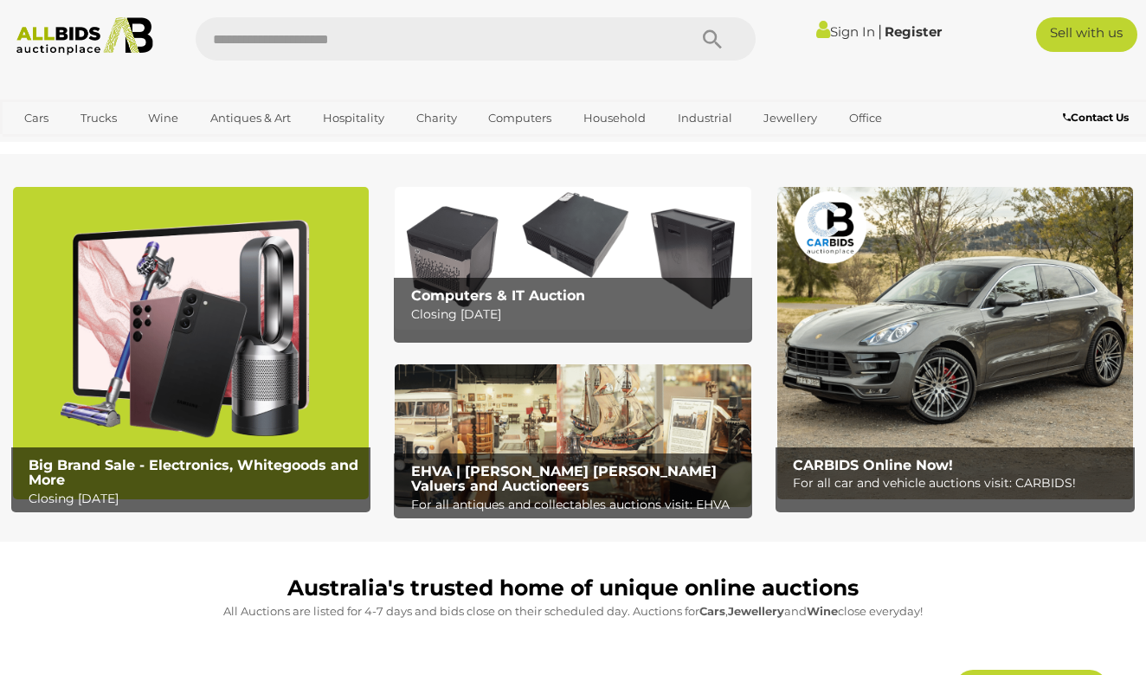
click at [843, 33] on link "Sign In" at bounding box center [845, 31] width 59 height 16
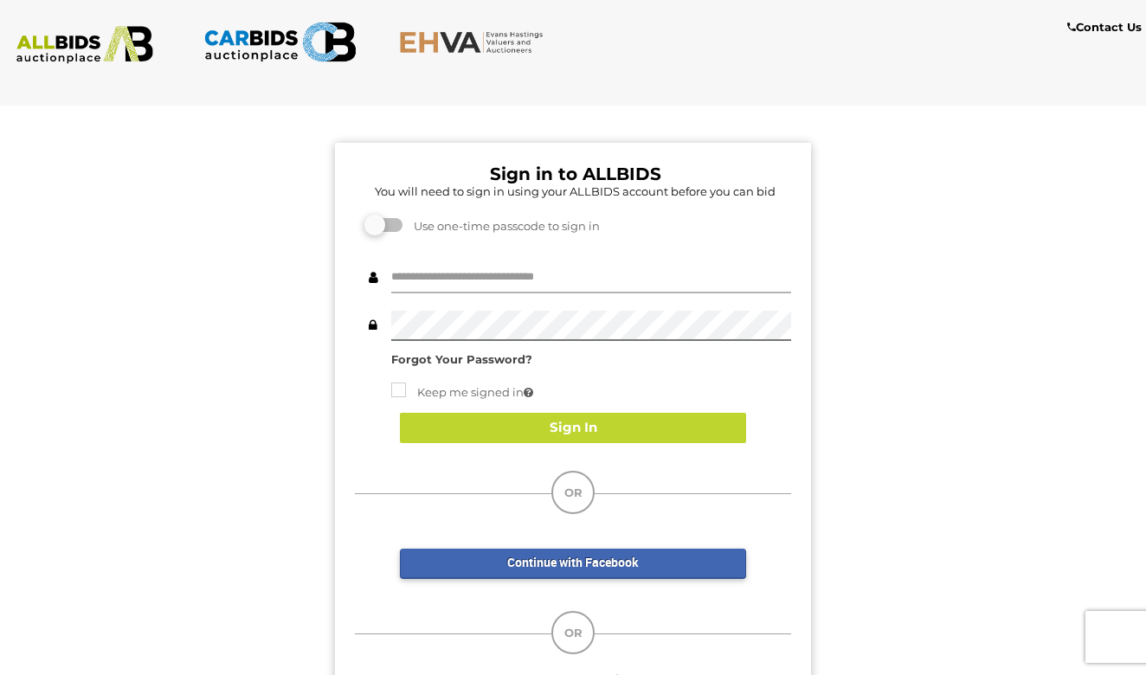
type input "**********"
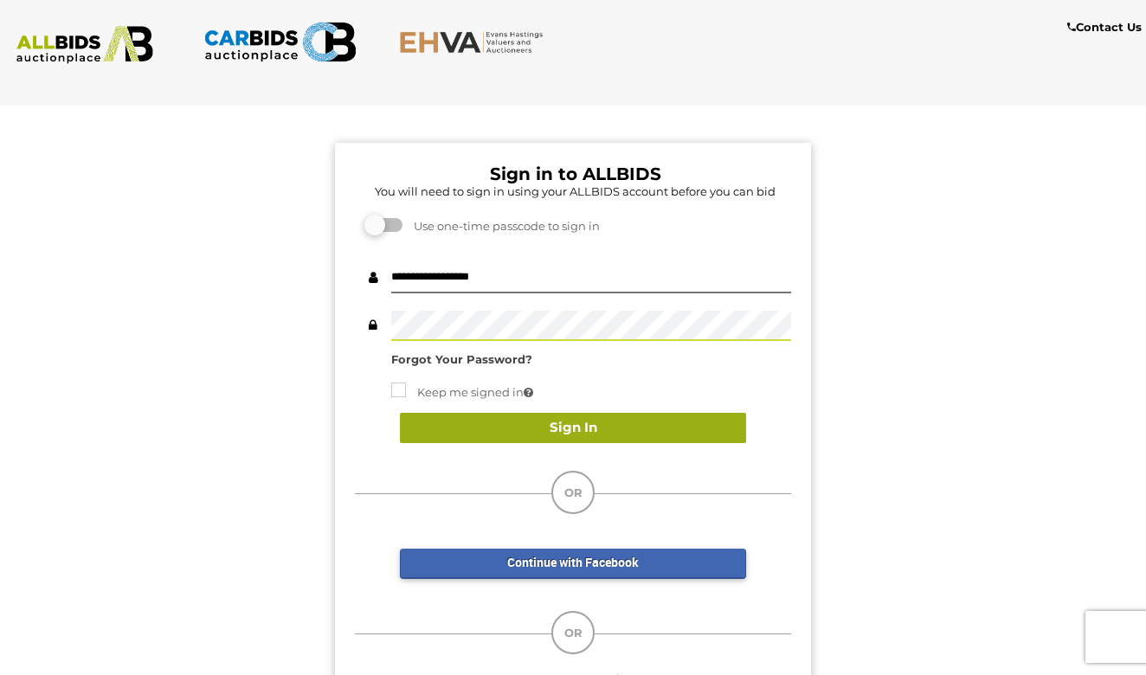
click at [592, 426] on button "Sign In" at bounding box center [573, 428] width 346 height 30
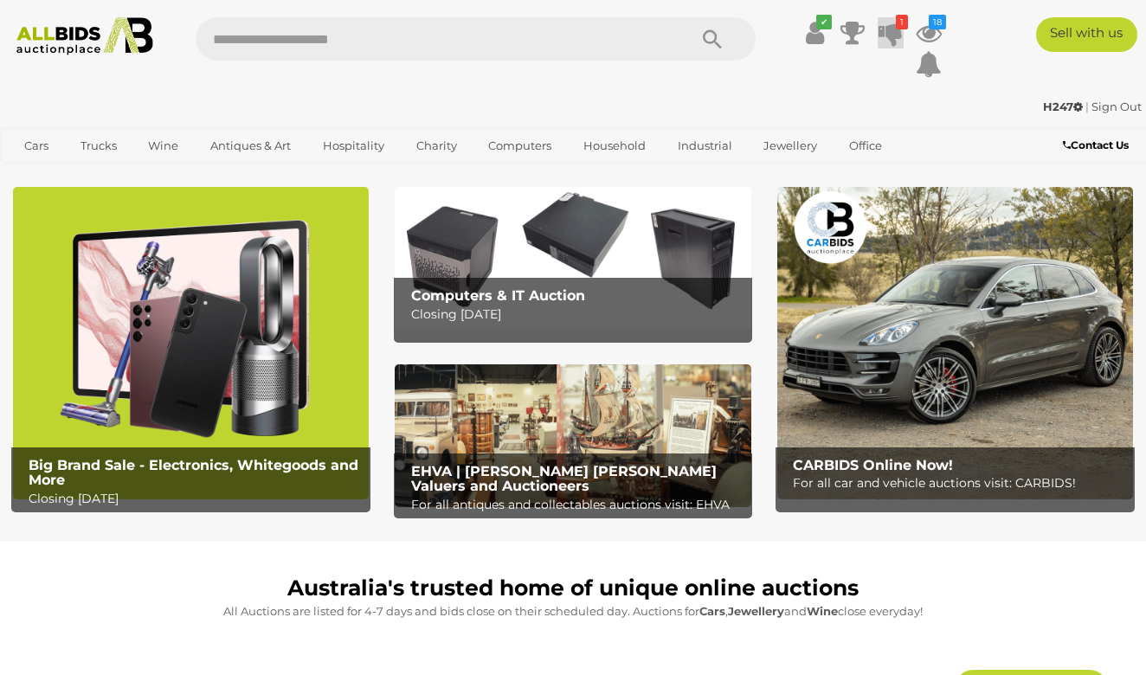
click at [893, 32] on icon at bounding box center [890, 32] width 24 height 31
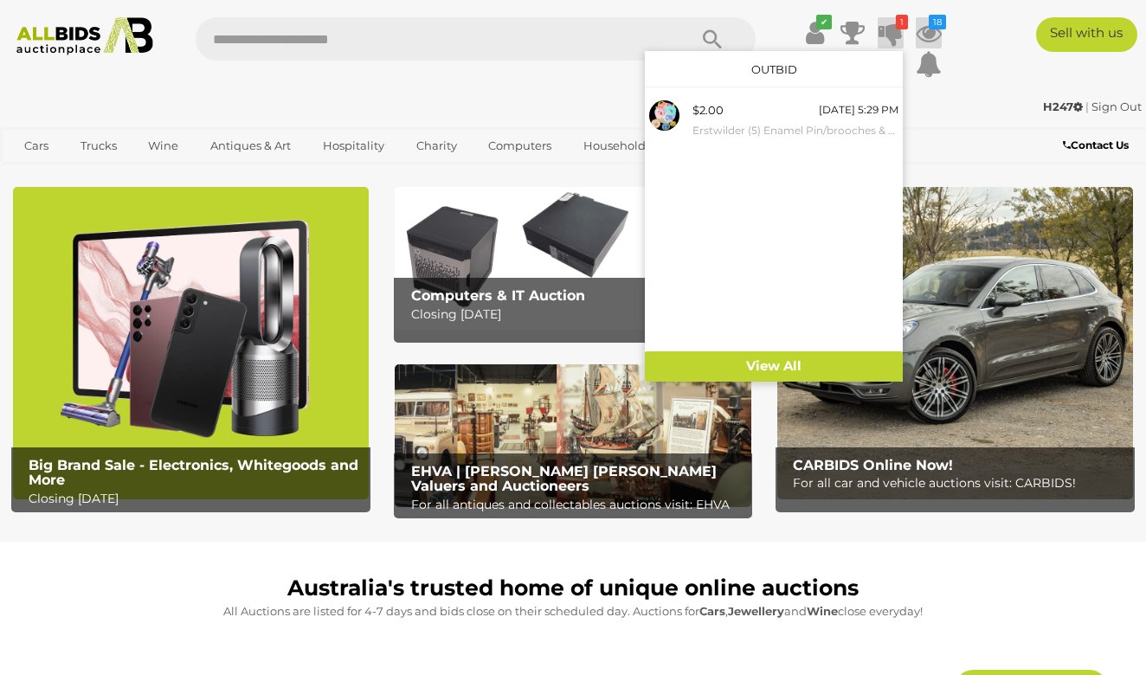
click at [927, 26] on icon at bounding box center [928, 32] width 26 height 31
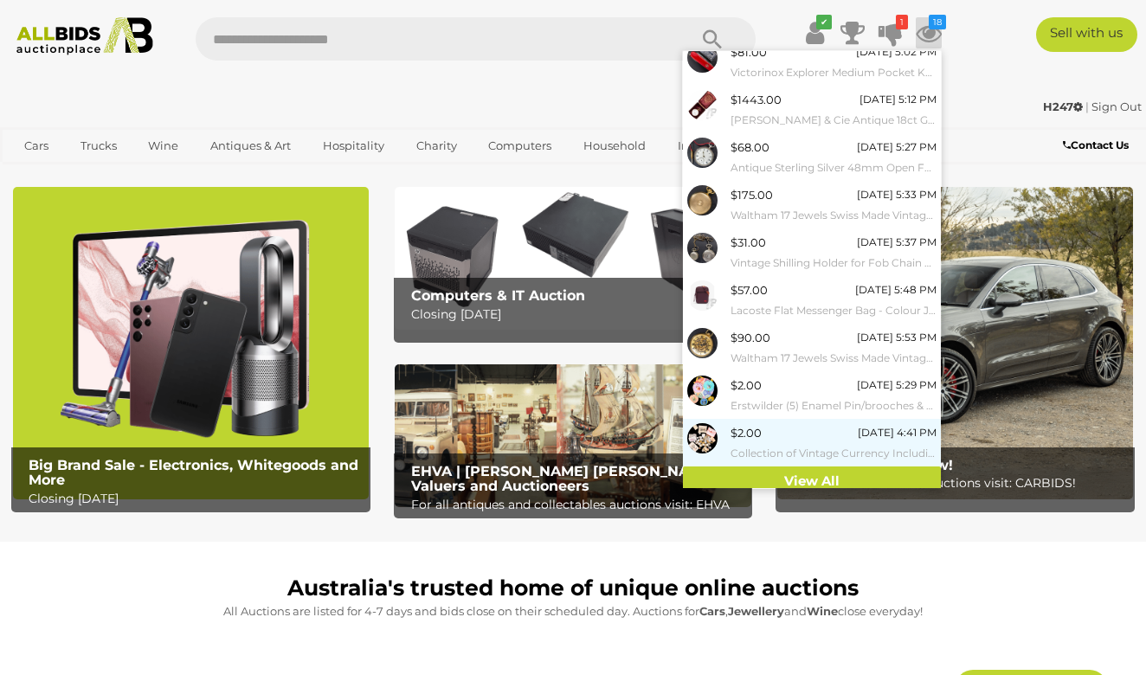
scroll to position [105, 0]
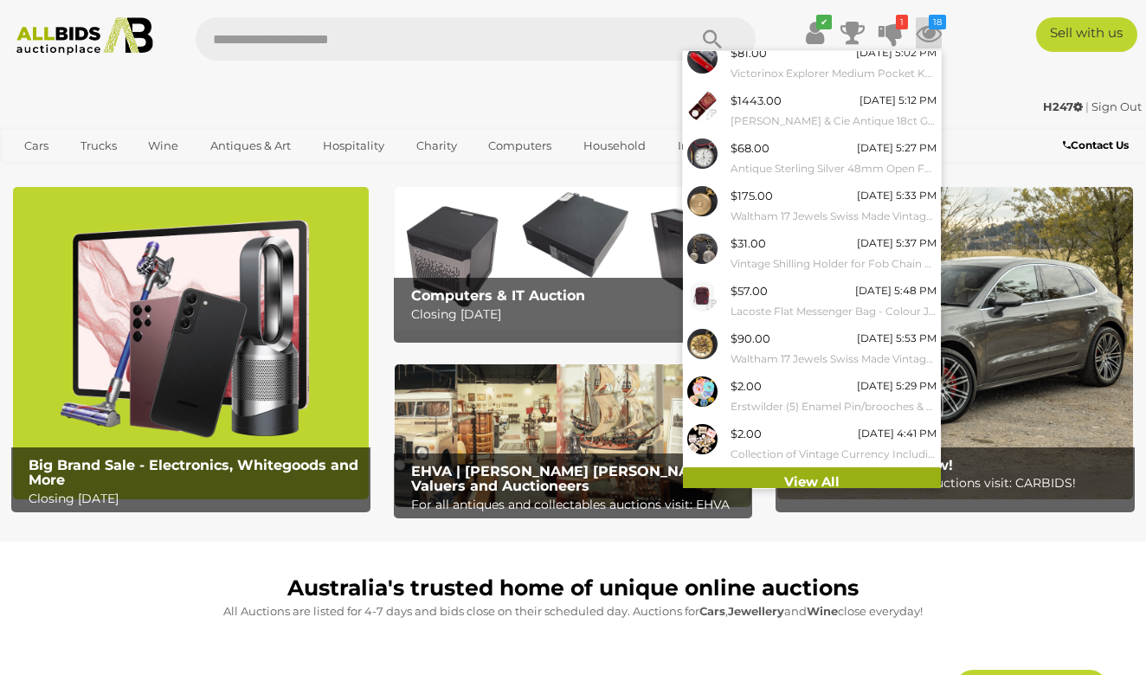
click at [820, 477] on link "View All" at bounding box center [812, 482] width 258 height 30
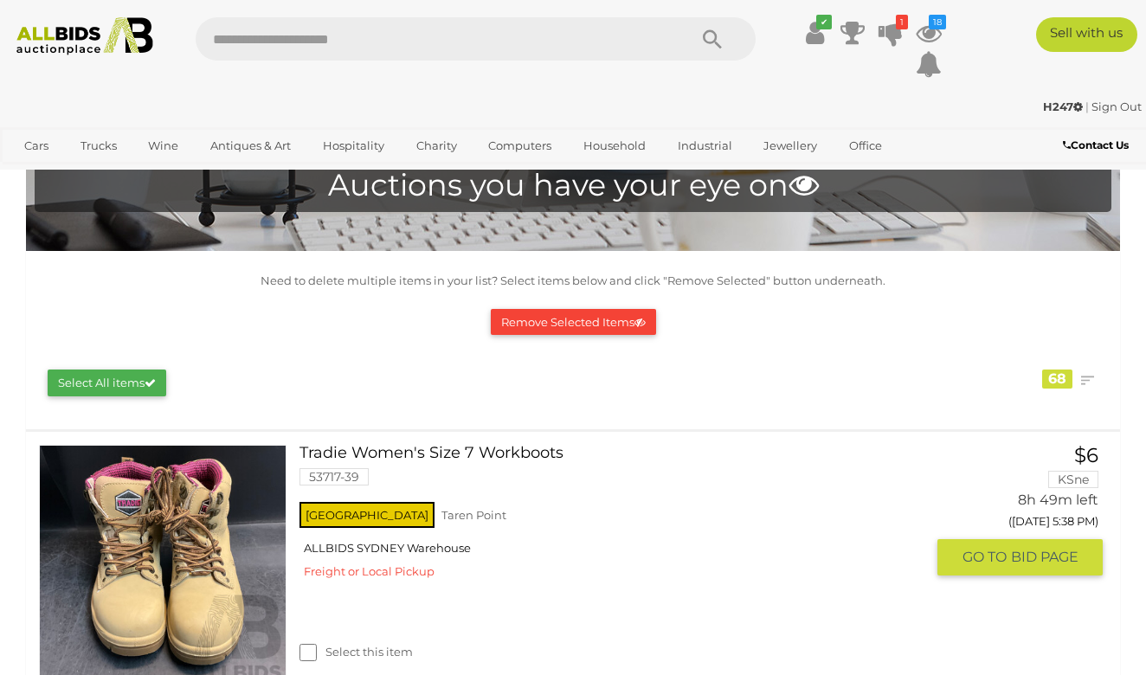
scroll to position [78, 0]
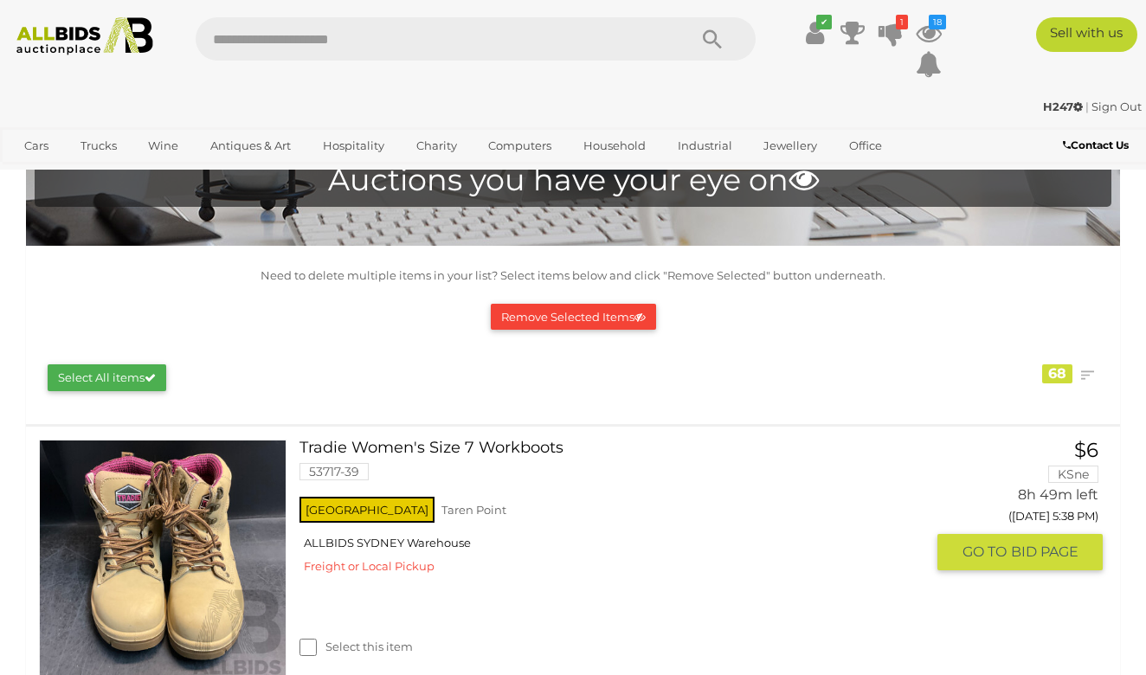
click at [1068, 543] on span "BID PAGE" at bounding box center [1044, 552] width 67 height 18
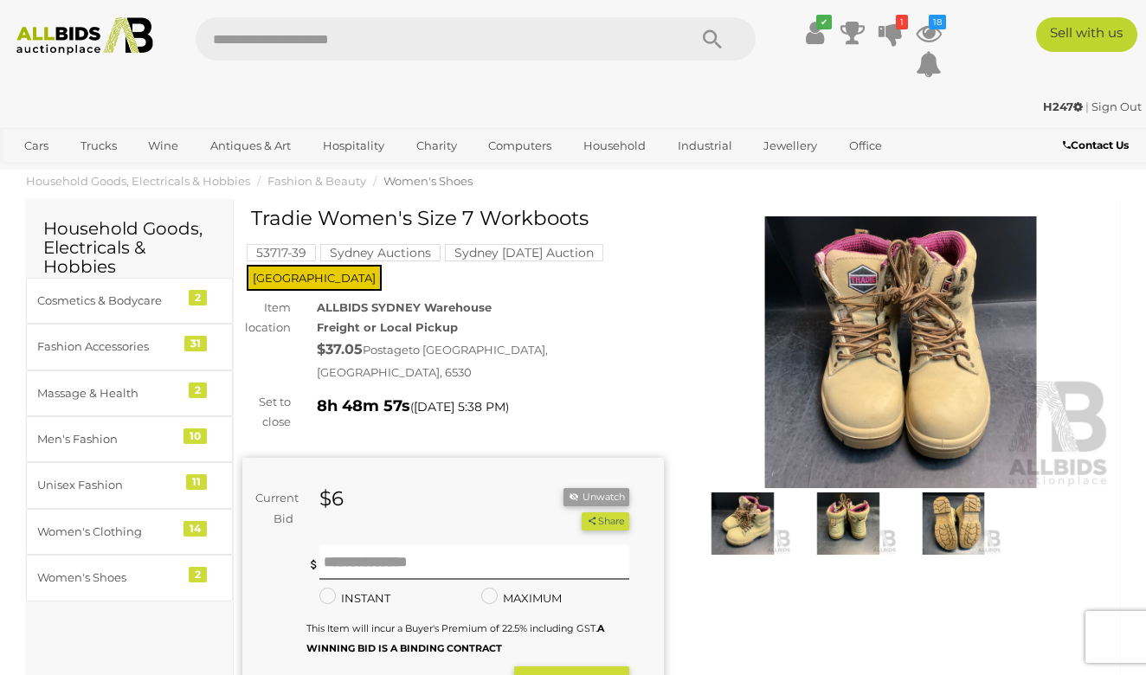
click at [835, 533] on img at bounding box center [847, 523] width 97 height 62
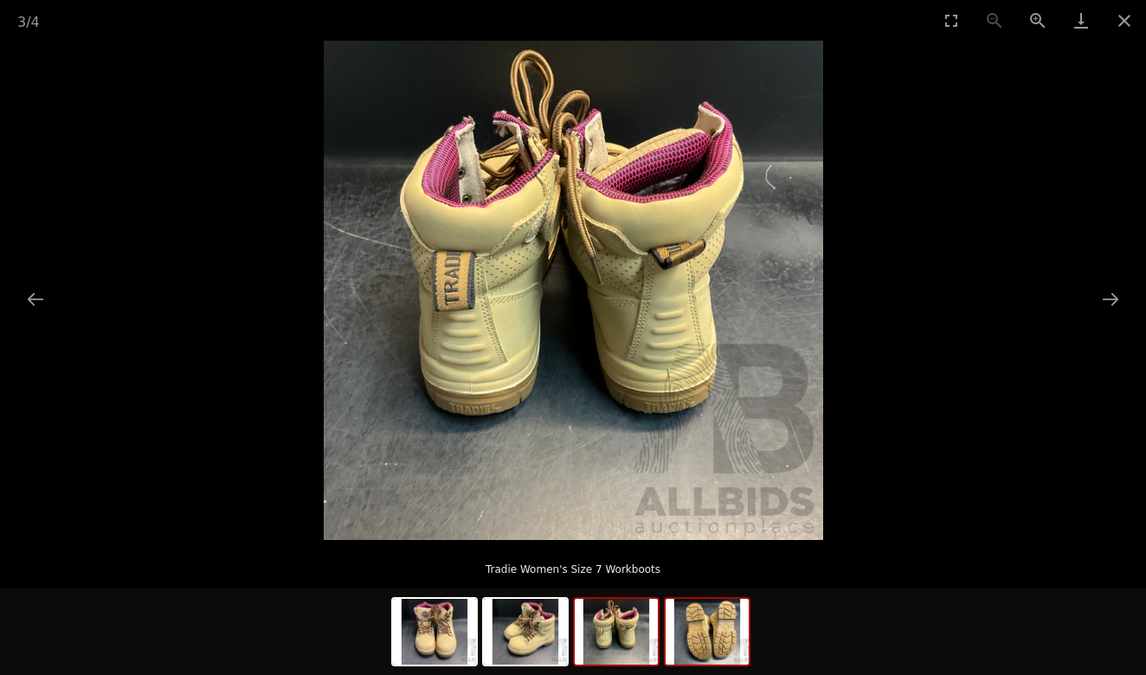
click at [693, 631] on img at bounding box center [706, 632] width 83 height 66
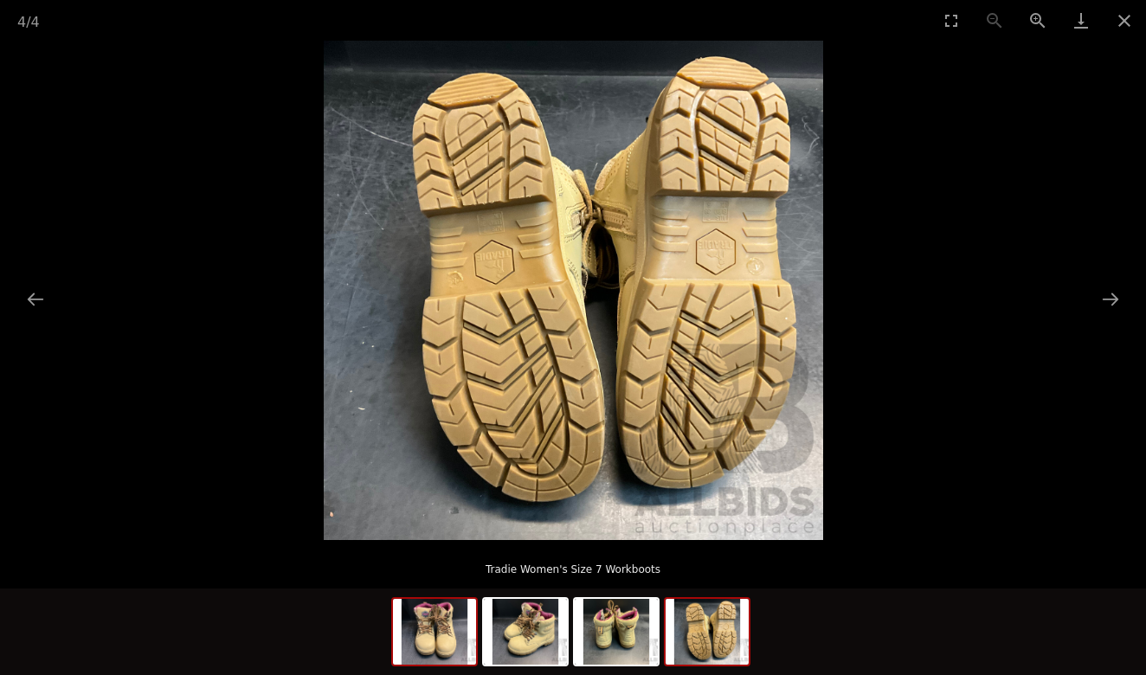
click at [419, 646] on img at bounding box center [434, 632] width 83 height 66
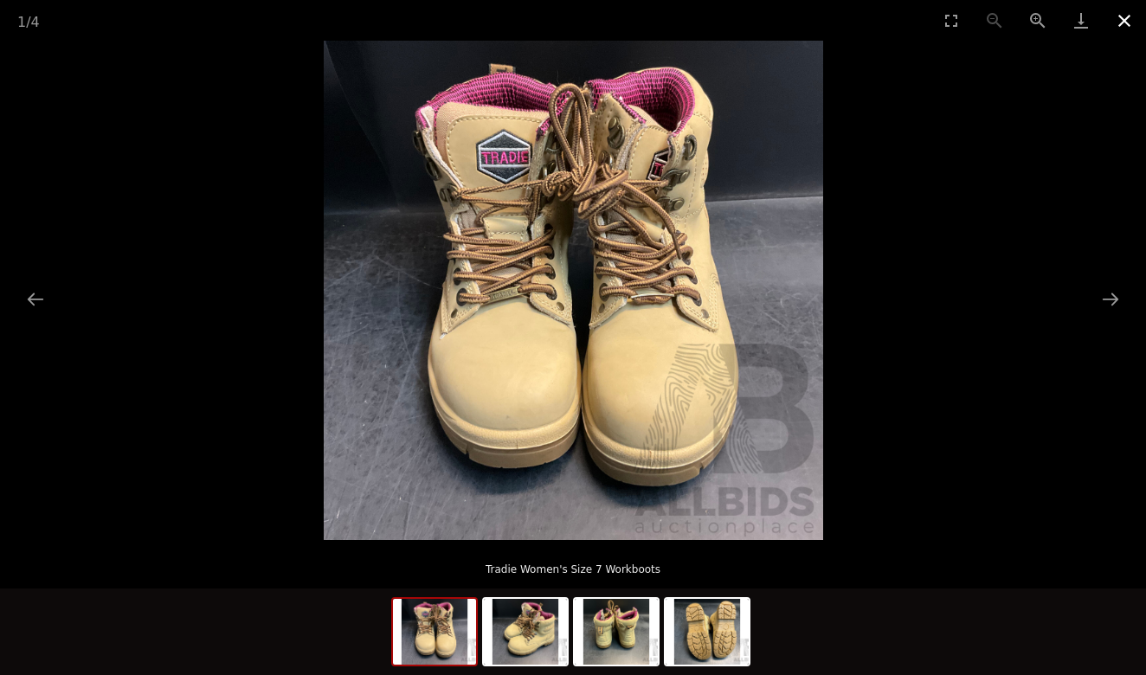
click at [1119, 21] on button "Close gallery" at bounding box center [1123, 20] width 43 height 41
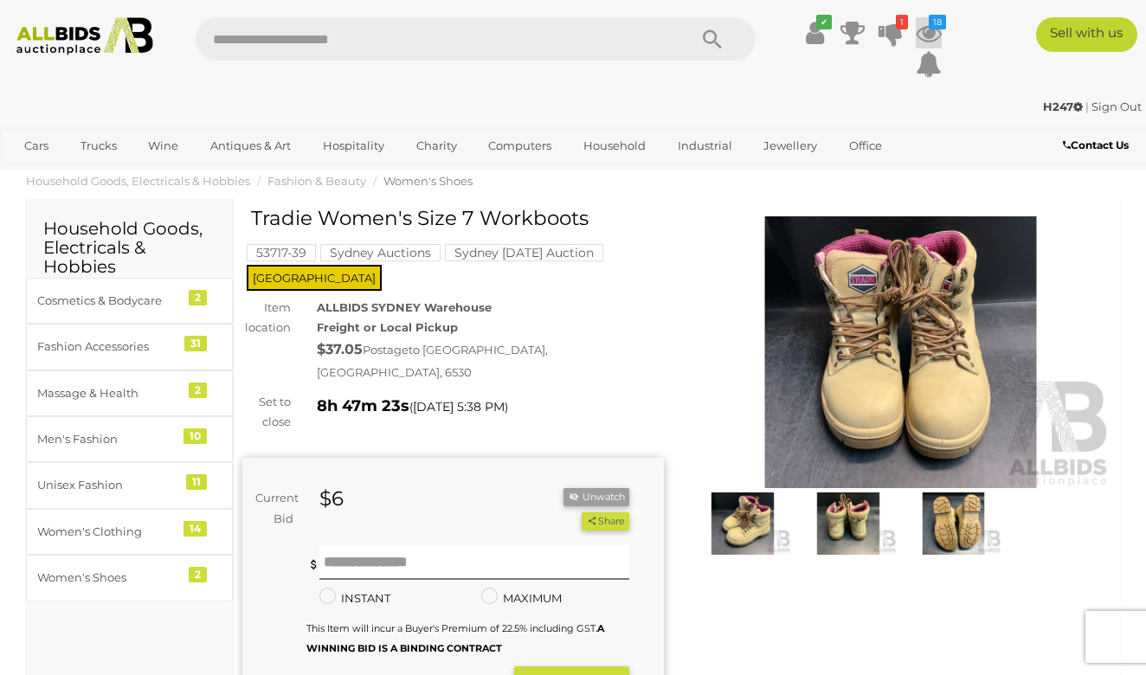
click at [923, 36] on icon at bounding box center [928, 32] width 26 height 31
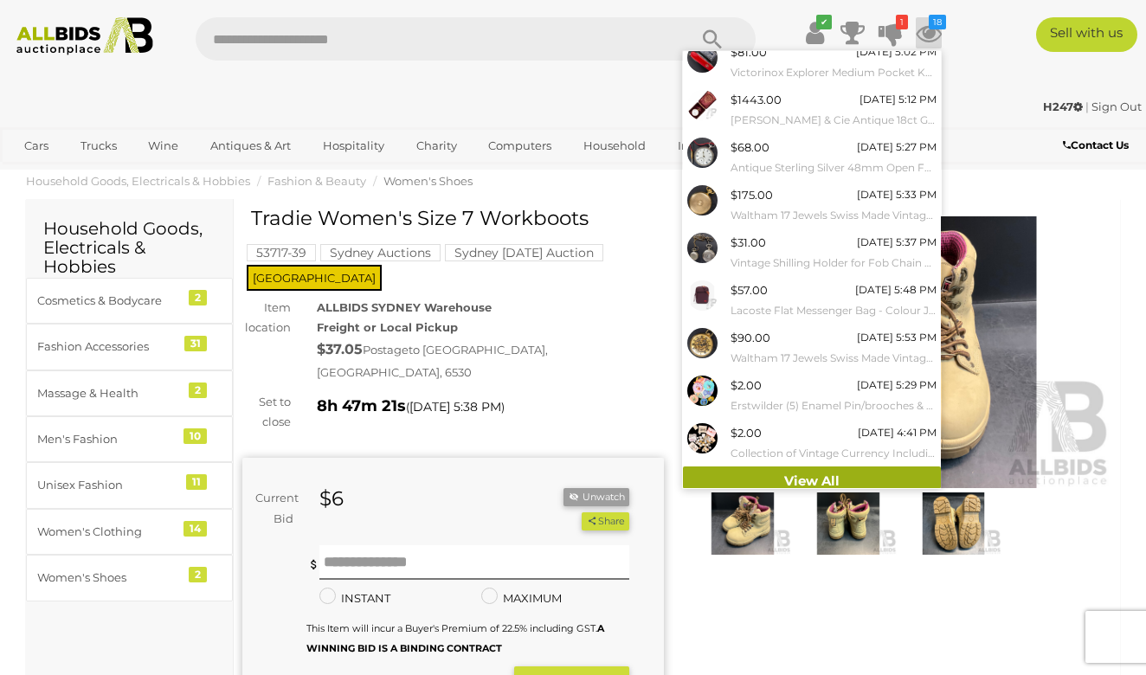
scroll to position [105, 0]
click at [799, 475] on link "View All" at bounding box center [812, 482] width 258 height 30
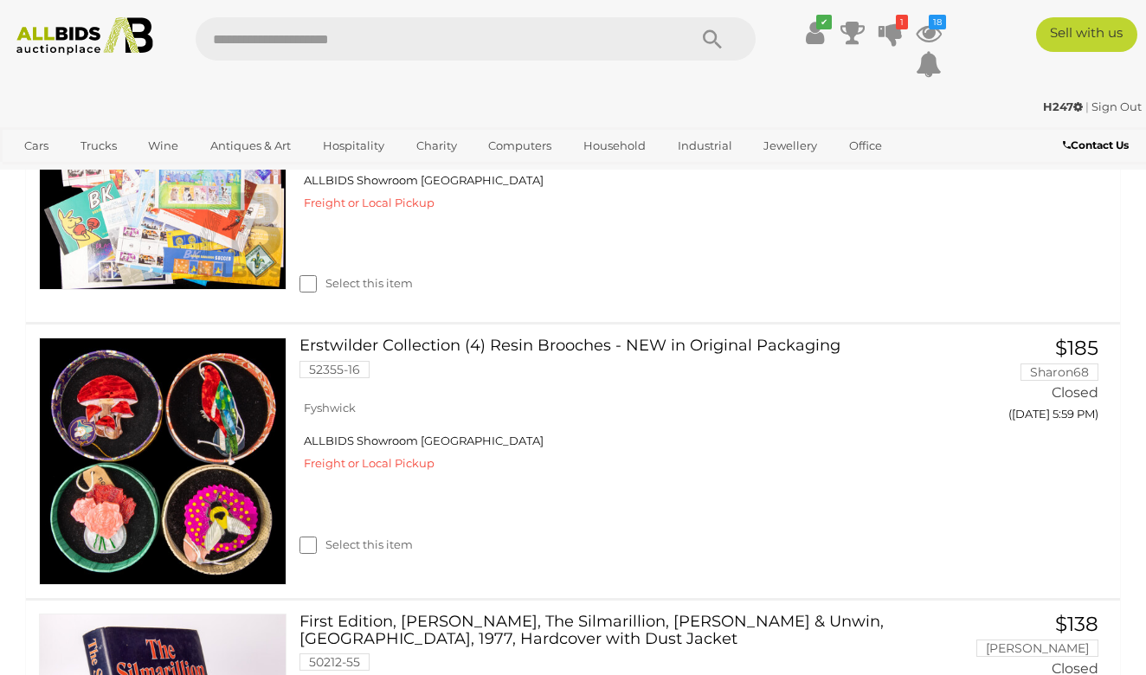
scroll to position [5162, 0]
